Goal: Information Seeking & Learning: Stay updated

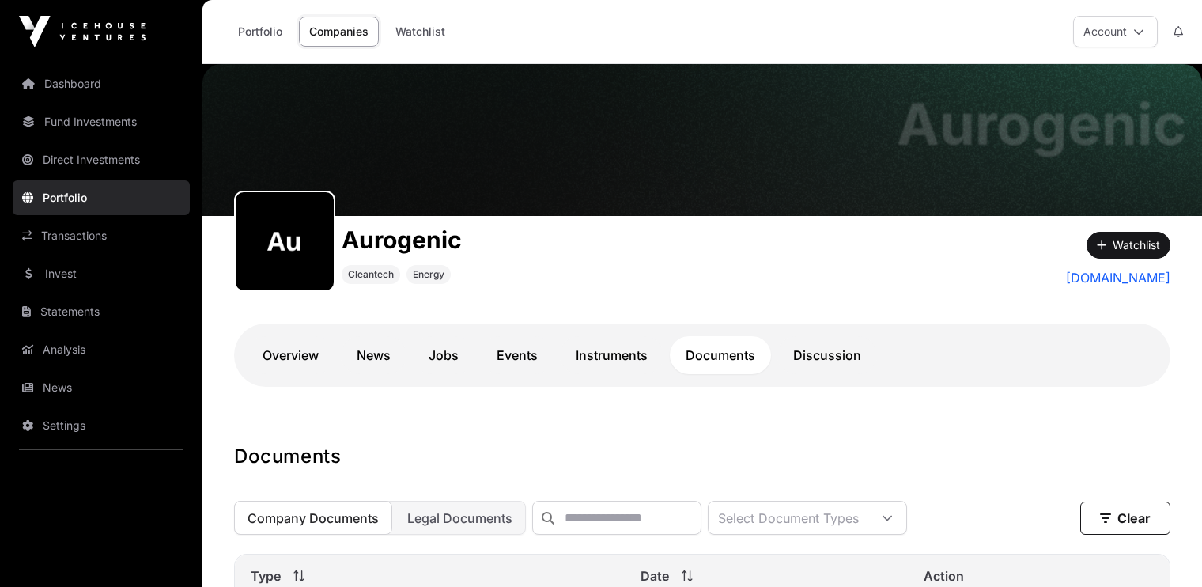
scroll to position [187, 0]
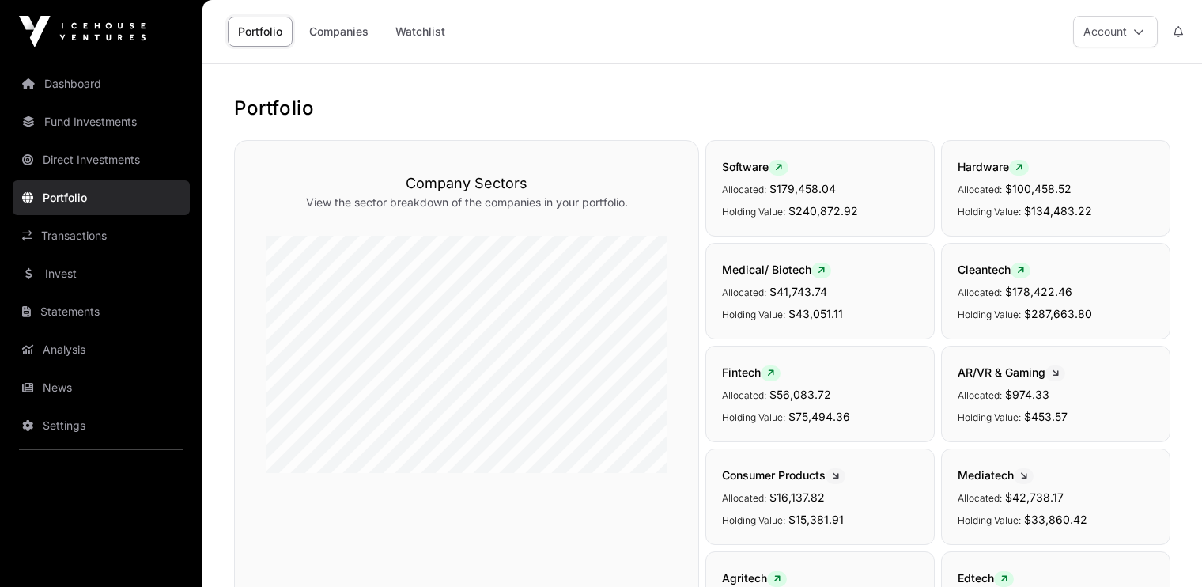
scroll to position [406, 0]
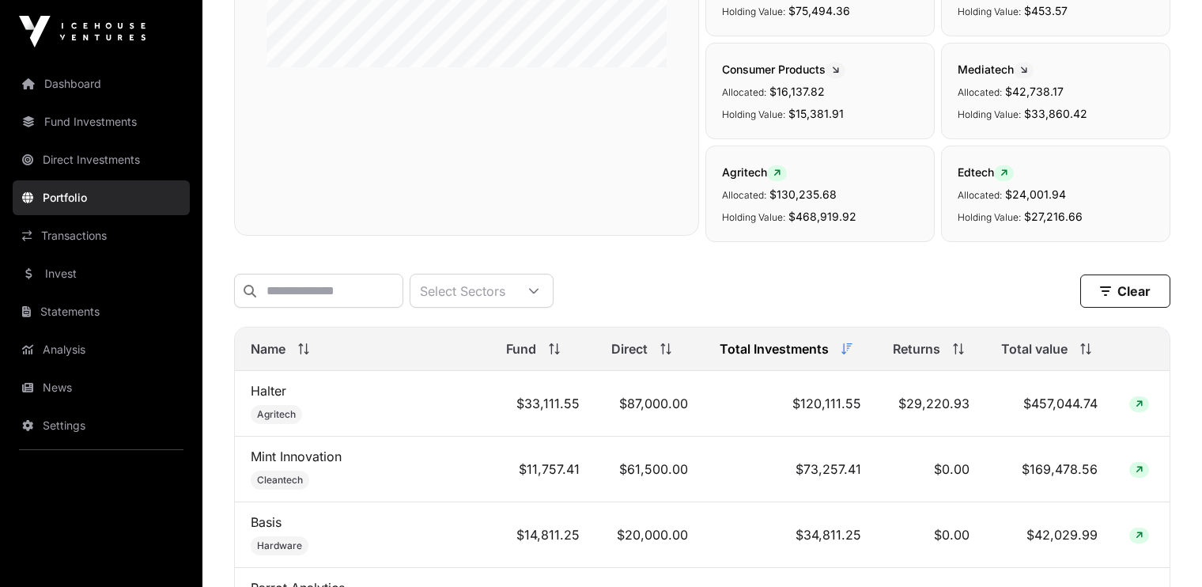
click at [70, 230] on link "Transactions" at bounding box center [101, 235] width 177 height 35
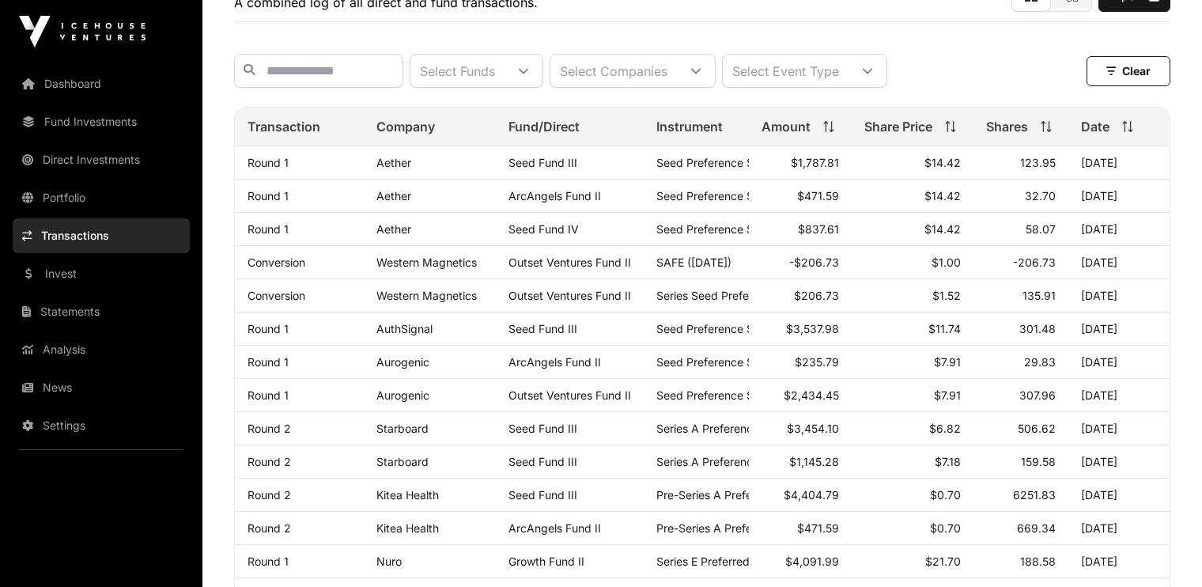
scroll to position [127, 0]
click at [59, 386] on link "News" at bounding box center [101, 387] width 177 height 35
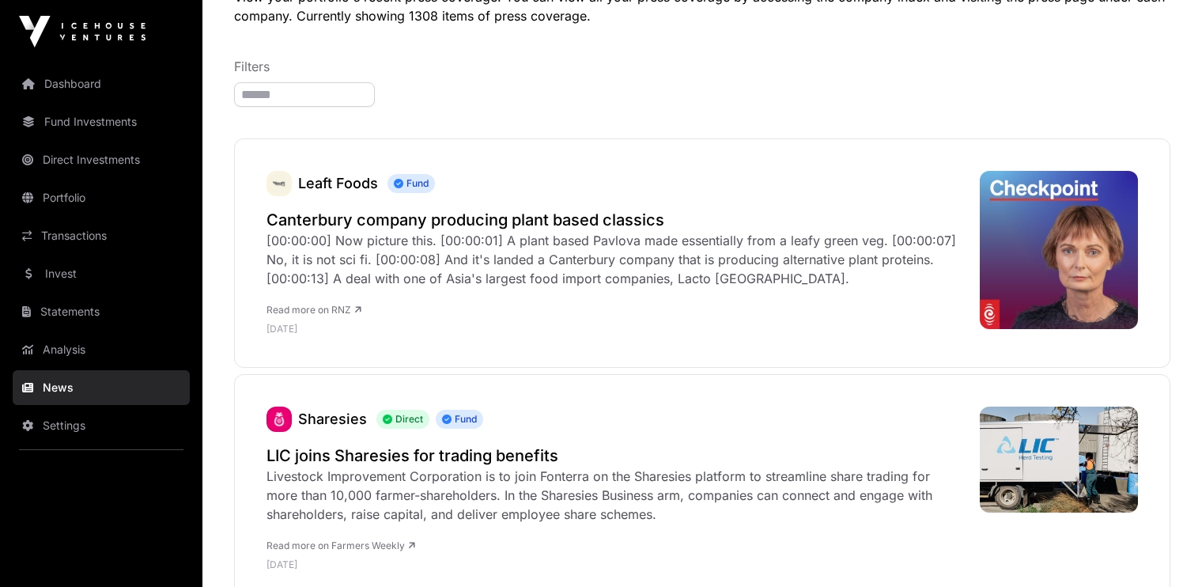
scroll to position [150, 0]
click at [347, 222] on h2 "Canterbury company producing plant based classics" at bounding box center [616, 219] width 698 height 22
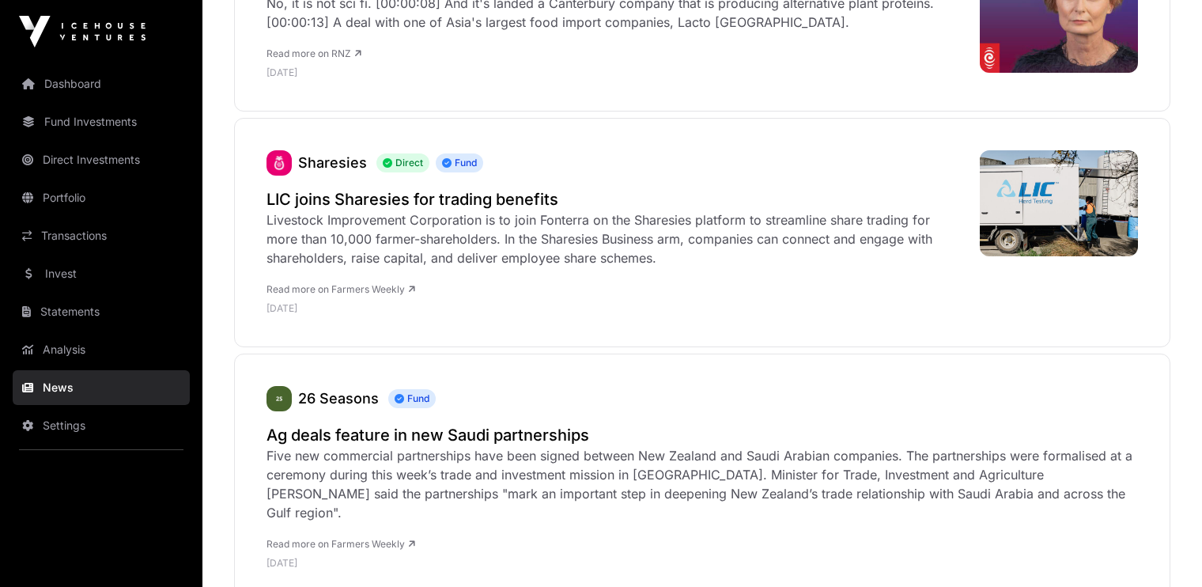
scroll to position [407, 0]
click at [343, 197] on h2 "LIC joins Sharesies for trading benefits" at bounding box center [616, 198] width 698 height 22
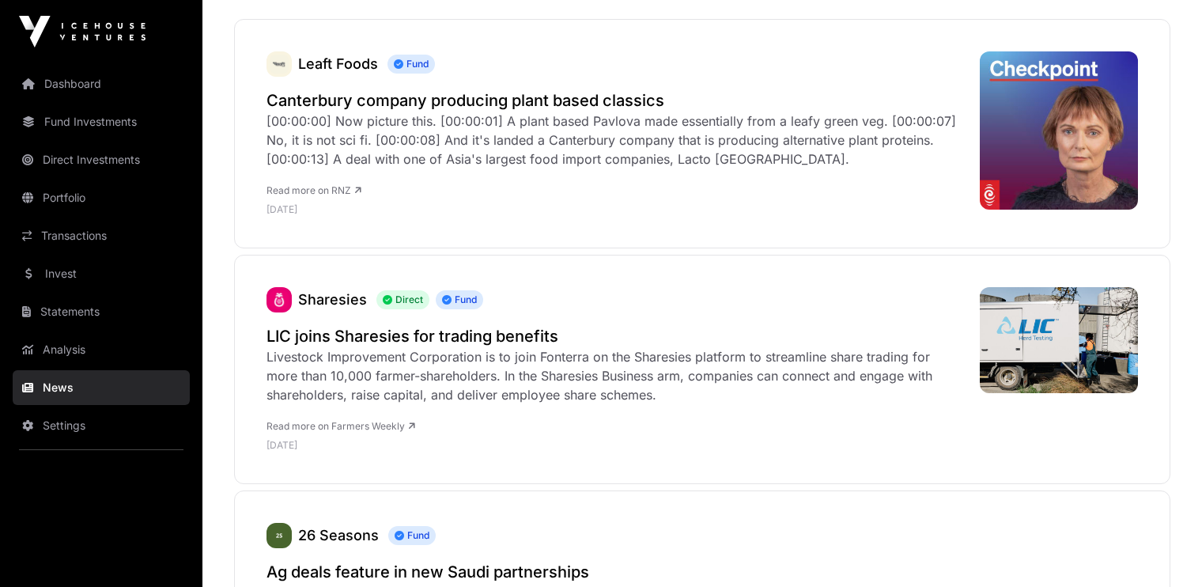
scroll to position [0, 0]
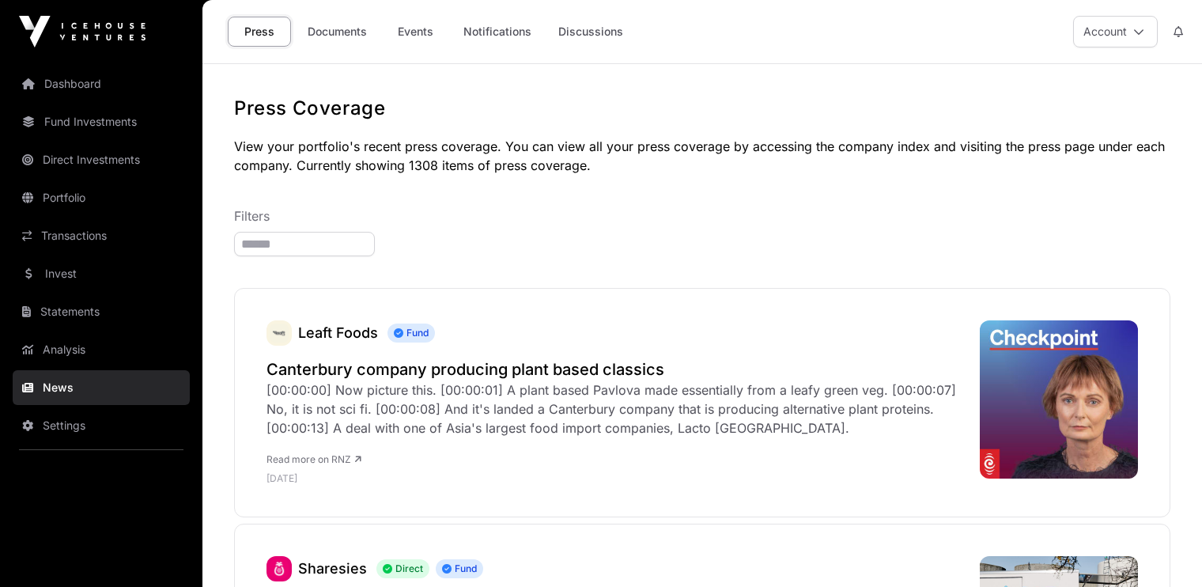
click at [335, 28] on link "Documents" at bounding box center [337, 32] width 80 height 30
